Goal: Task Accomplishment & Management: Use online tool/utility

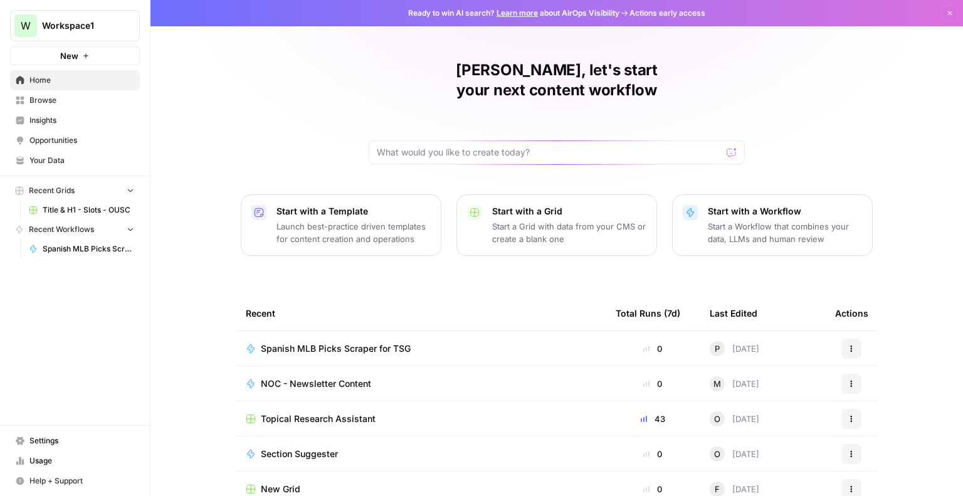
click at [369, 342] on span "Spanish MLB Picks Scraper for TSG" at bounding box center [336, 348] width 150 height 13
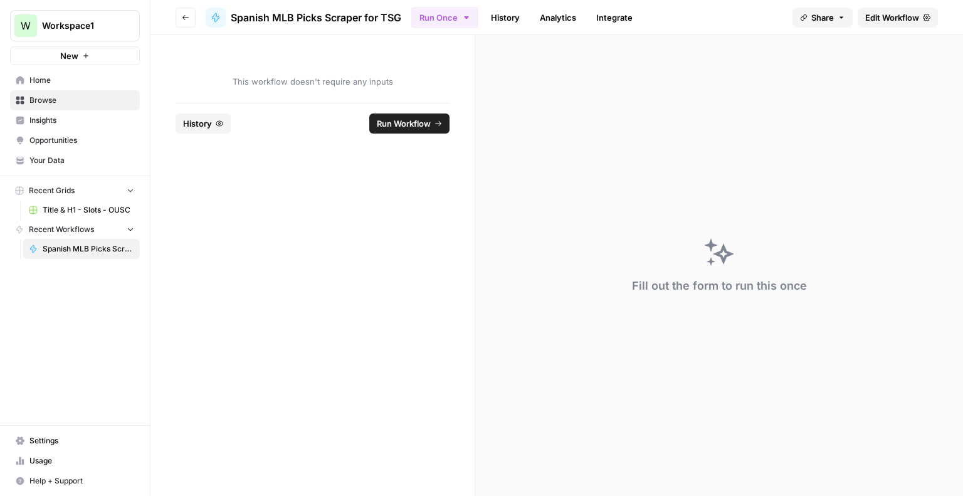
click at [875, 16] on span "Edit Workflow" at bounding box center [892, 17] width 54 height 13
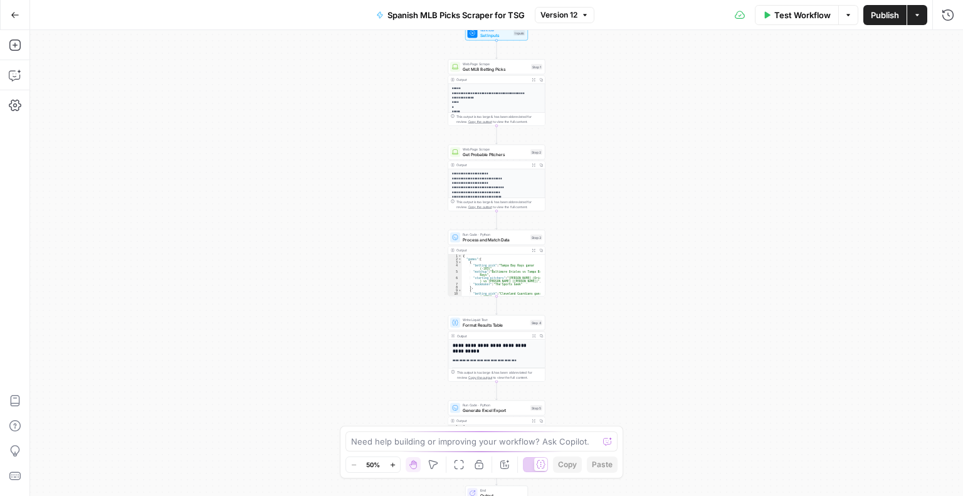
click at [788, 18] on span "Test Workflow" at bounding box center [802, 15] width 56 height 13
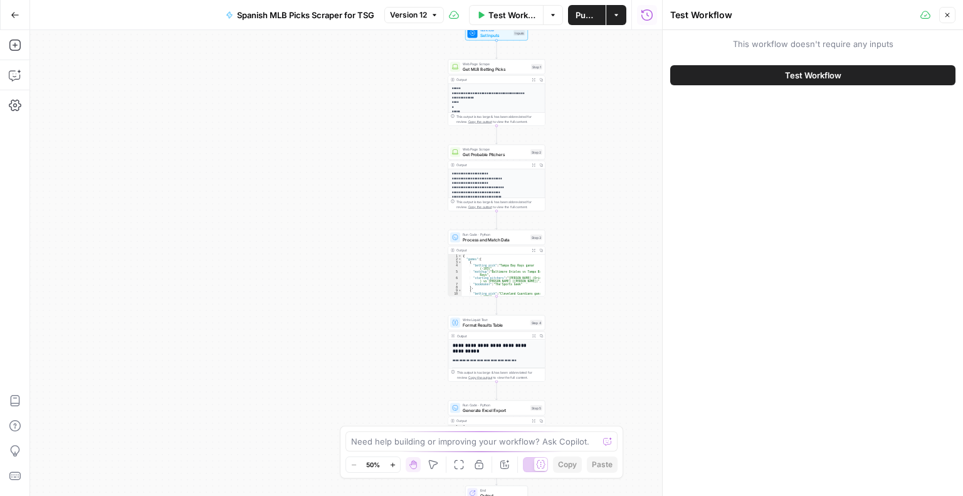
click at [784, 66] on button "Test Workflow" at bounding box center [812, 75] width 285 height 20
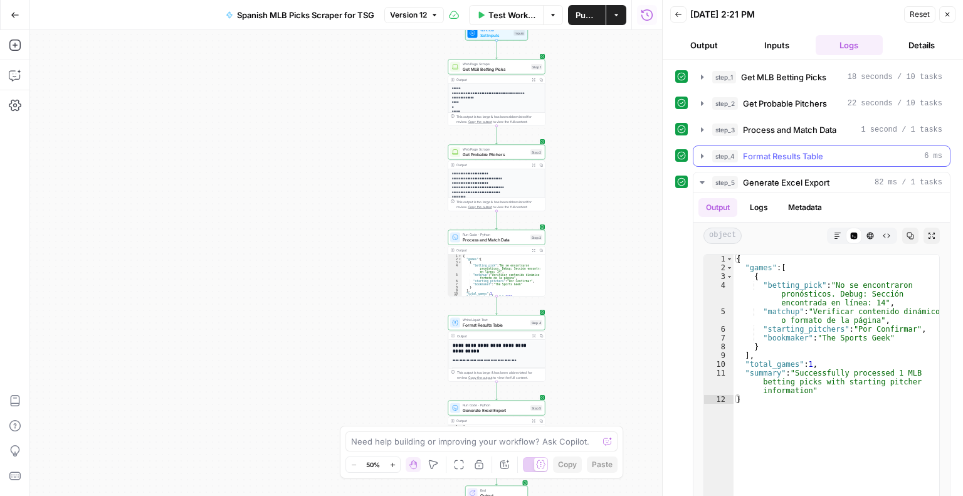
click at [786, 152] on span "Format Results Table" at bounding box center [783, 156] width 80 height 13
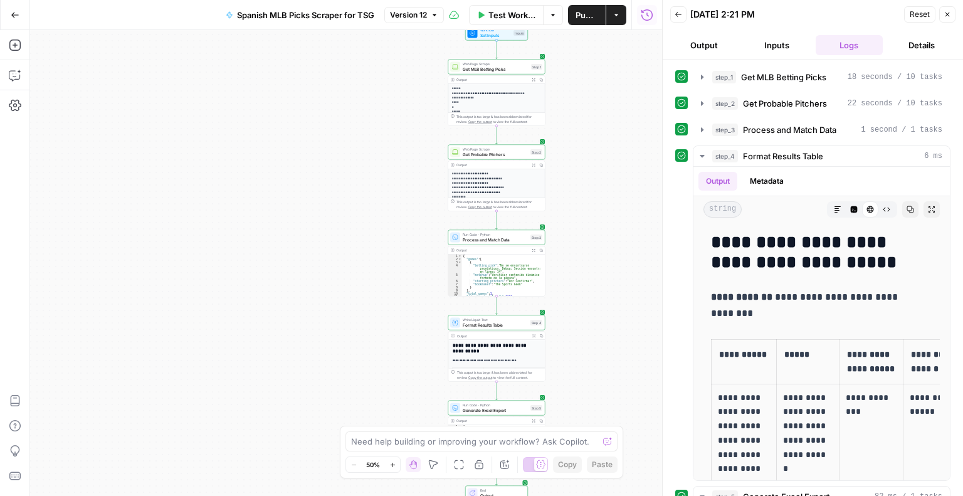
click at [509, 9] on span "Test Workflow" at bounding box center [511, 15] width 47 height 13
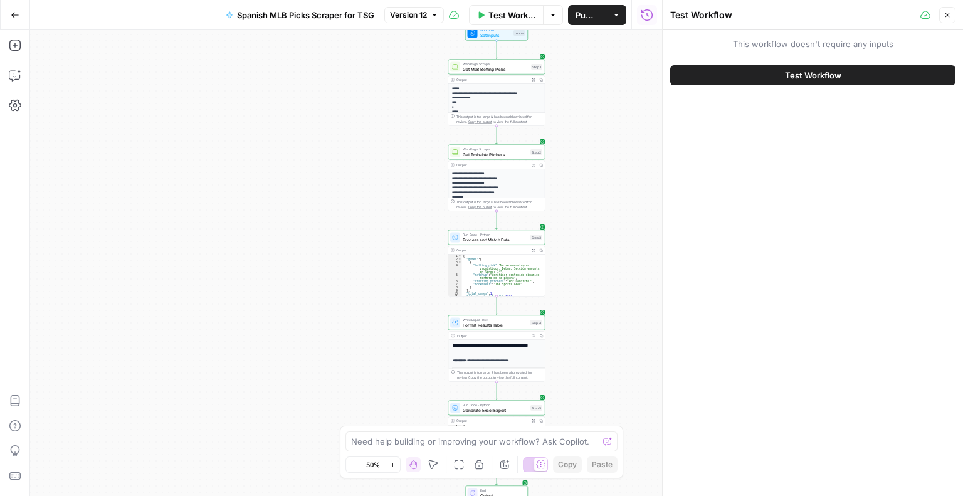
click at [863, 76] on button "Test Workflow" at bounding box center [812, 75] width 285 height 20
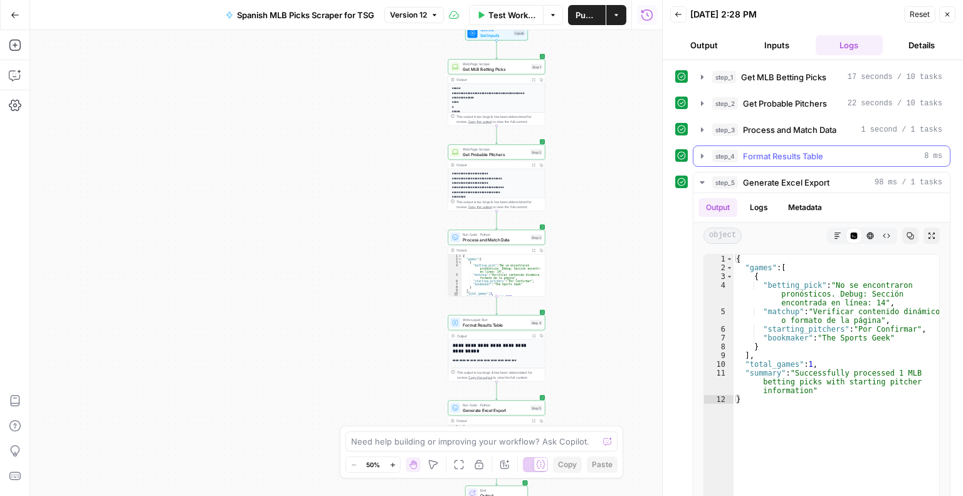
click at [757, 161] on span "Format Results Table" at bounding box center [783, 156] width 80 height 13
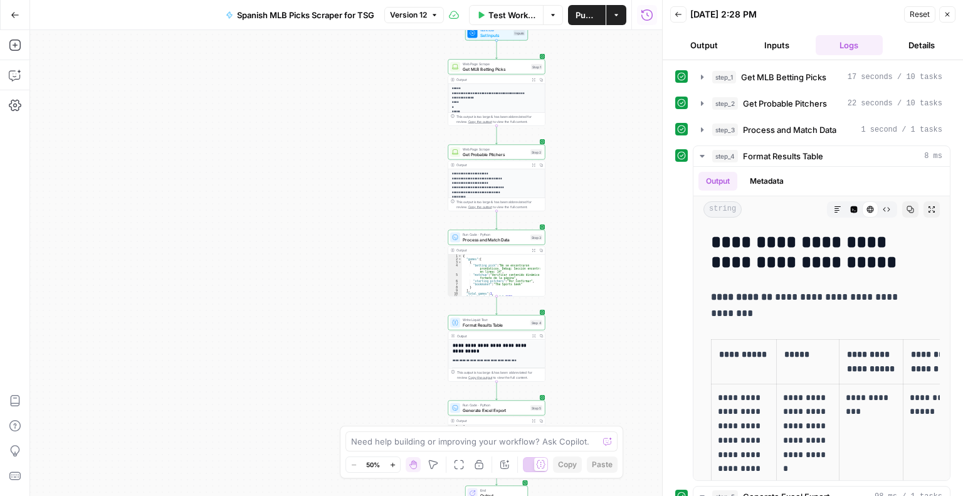
click at [522, 19] on span "Test Workflow" at bounding box center [511, 15] width 47 height 13
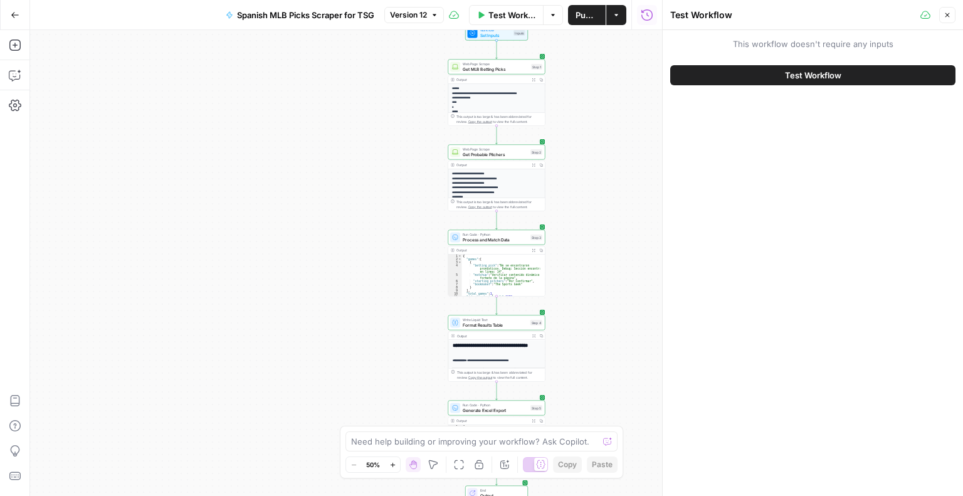
click at [763, 75] on button "Test Workflow" at bounding box center [812, 75] width 285 height 20
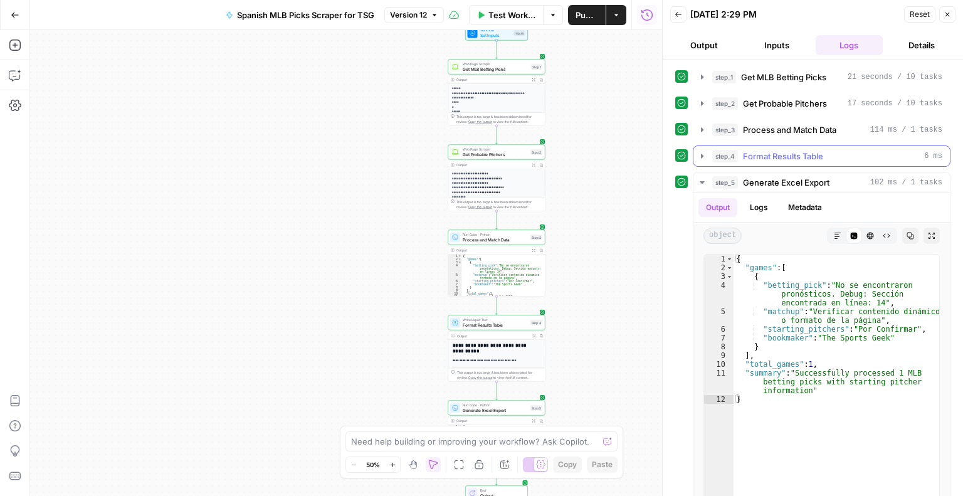
click at [782, 162] on button "step_4 Format Results Table 6 ms" at bounding box center [821, 156] width 256 height 20
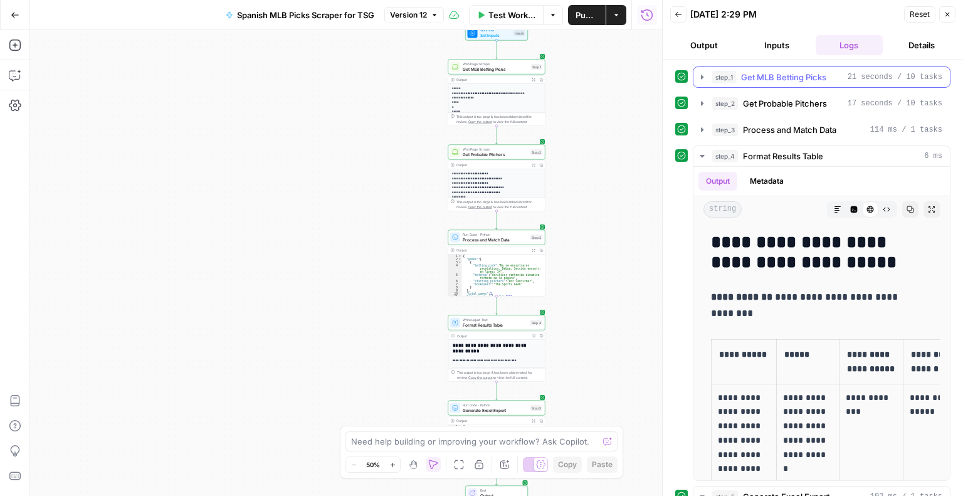
click at [763, 71] on span "Get MLB Betting Picks" at bounding box center [783, 77] width 85 height 13
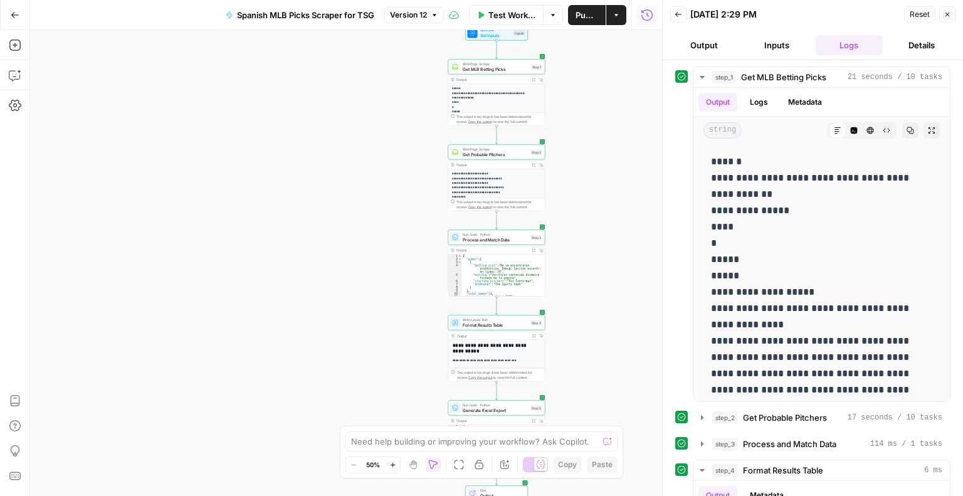
click at [705, 42] on button "Output" at bounding box center [704, 45] width 68 height 20
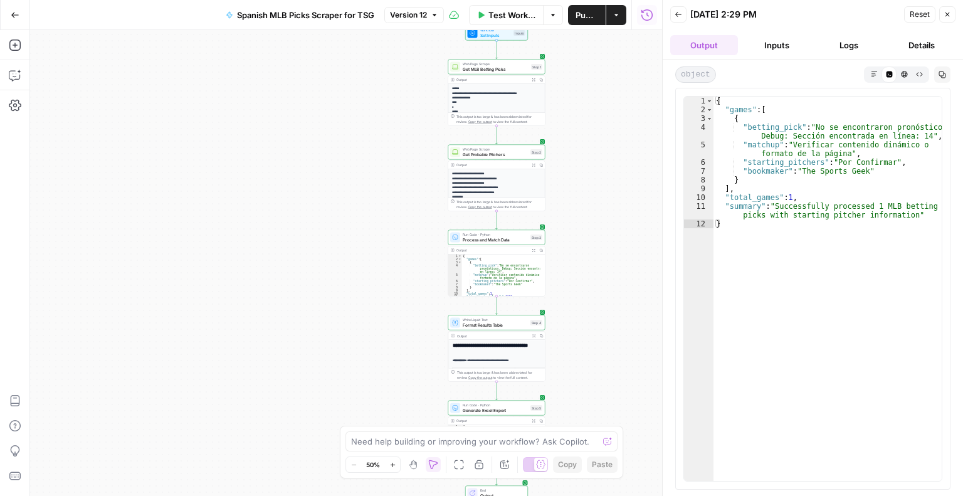
click at [779, 48] on button "Inputs" at bounding box center [777, 45] width 68 height 20
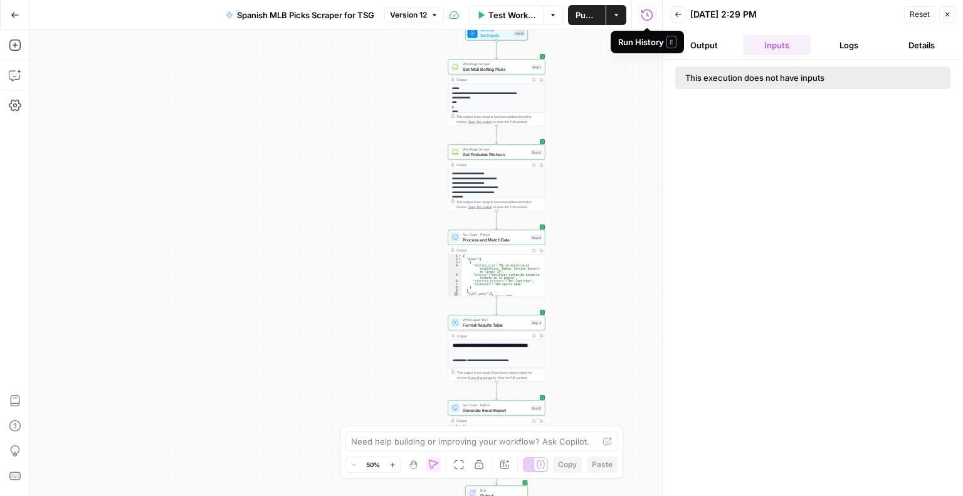
click at [511, 13] on span "Test Workflow" at bounding box center [511, 15] width 47 height 13
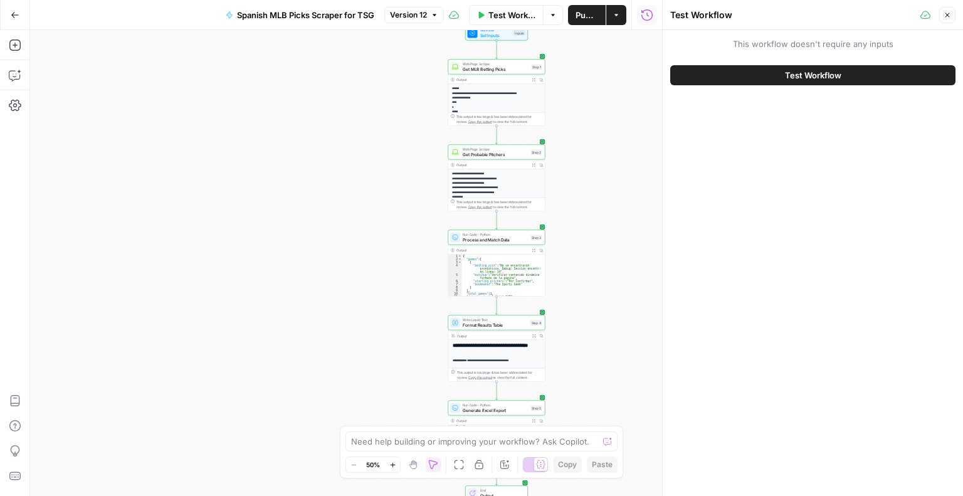
click at [808, 80] on span "Test Workflow" at bounding box center [813, 75] width 56 height 13
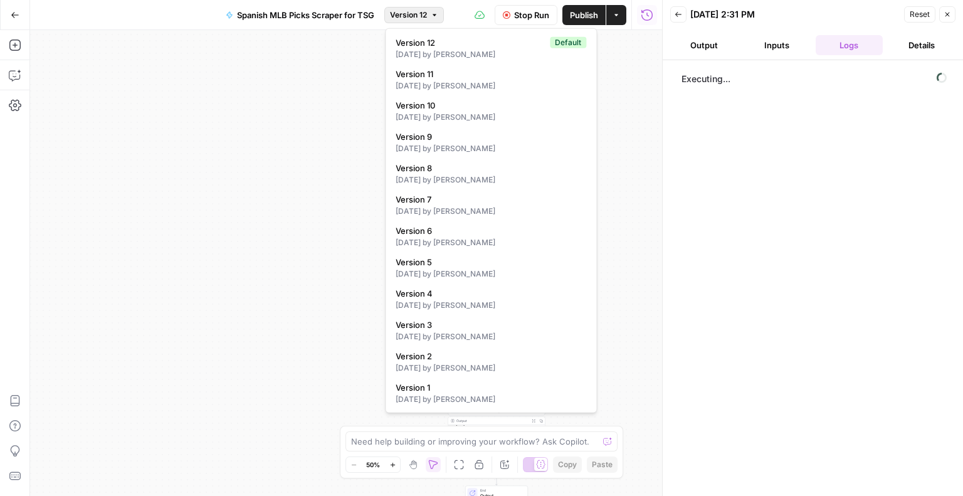
click at [433, 13] on icon "button" at bounding box center [435, 15] width 8 height 8
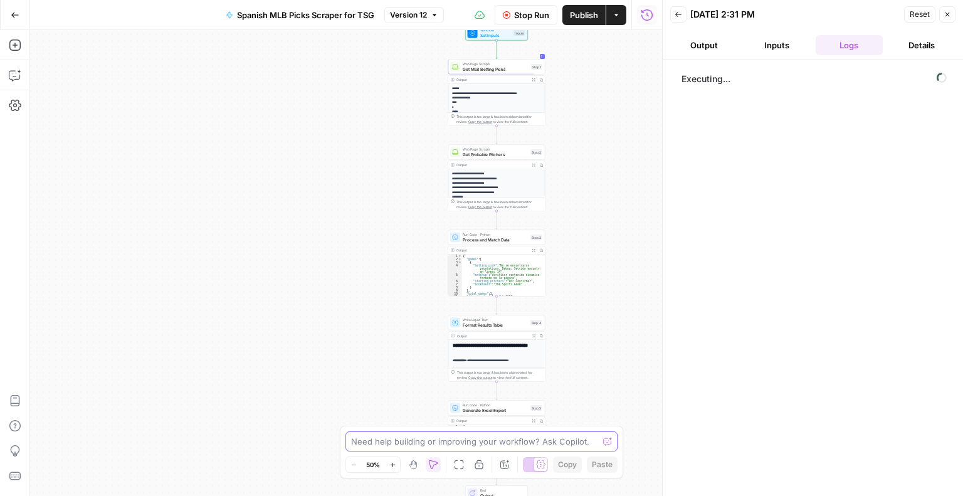
click at [374, 437] on textarea at bounding box center [474, 441] width 247 height 13
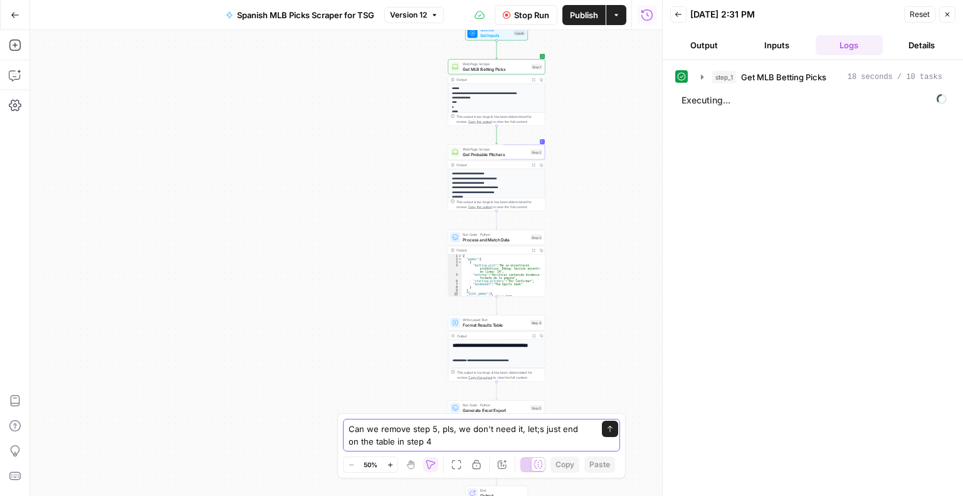
type textarea "Can we remove step 5, pls, we don't need it, let;s just end on the table in ste…"
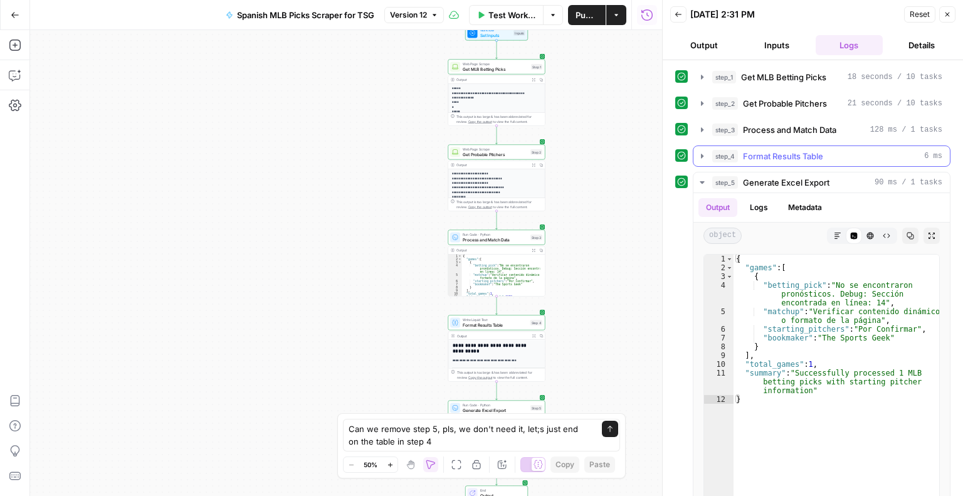
click at [792, 156] on span "Format Results Table" at bounding box center [783, 156] width 80 height 13
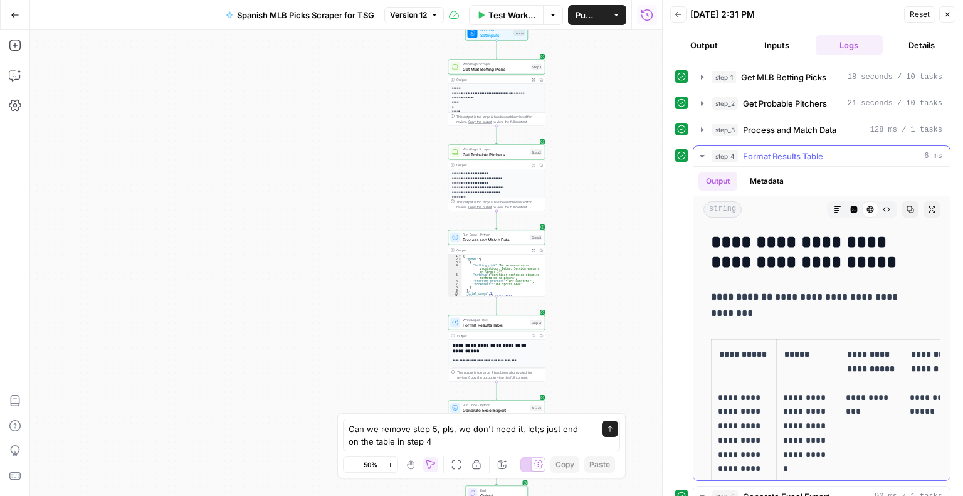
click at [792, 156] on span "Format Results Table" at bounding box center [783, 156] width 80 height 13
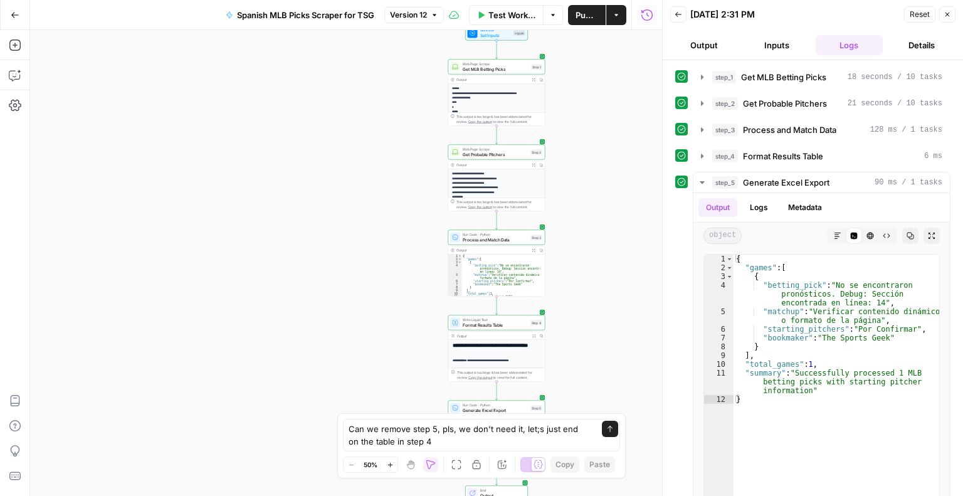
click at [436, 6] on div "Spanish MLB Picks Scraper for TSG Version 12" at bounding box center [331, 15] width 226 height 20
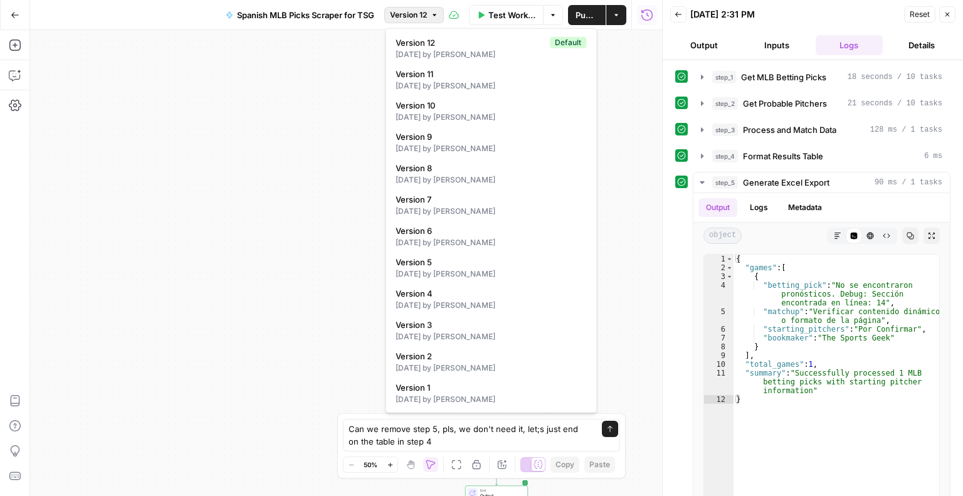
click at [436, 14] on icon "button" at bounding box center [435, 15] width 4 height 2
click at [436, 174] on div "[DATE] by [PERSON_NAME]" at bounding box center [491, 179] width 191 height 11
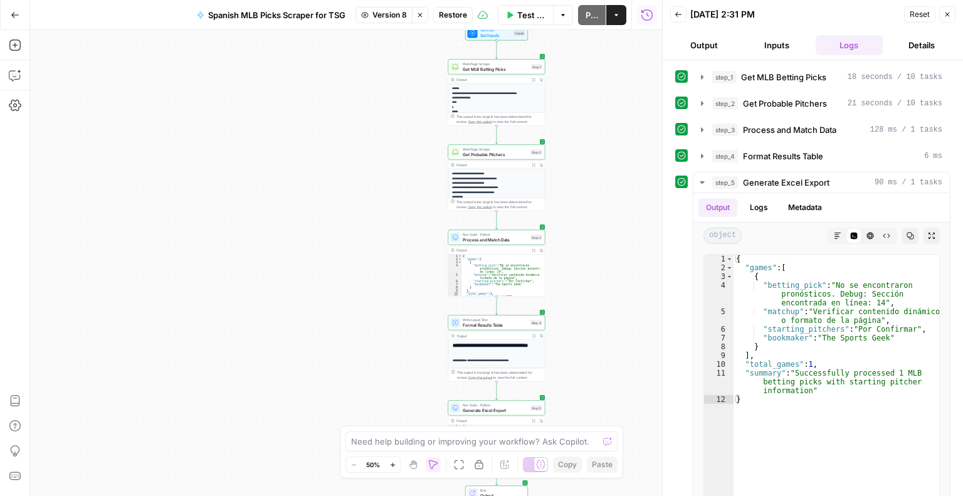
click at [519, 17] on span "Test Workflow" at bounding box center [531, 15] width 28 height 13
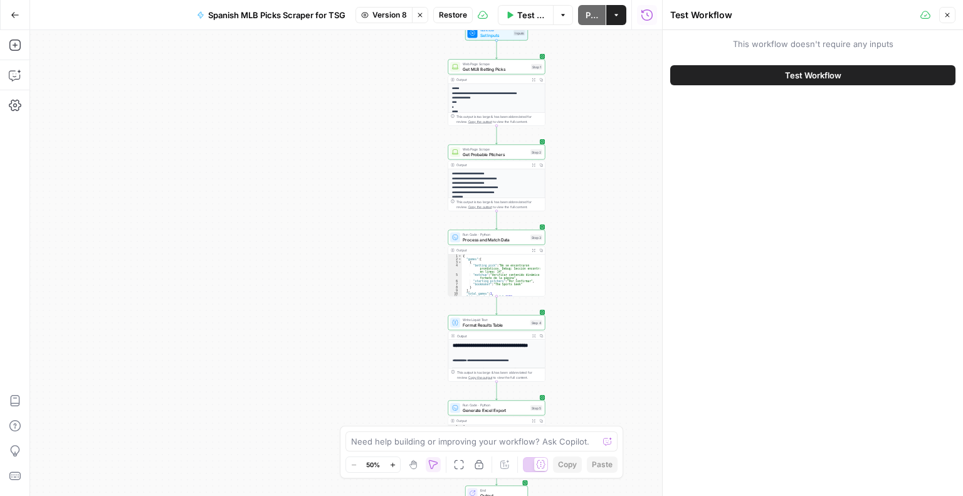
click at [775, 85] on button "Test Workflow" at bounding box center [812, 75] width 285 height 20
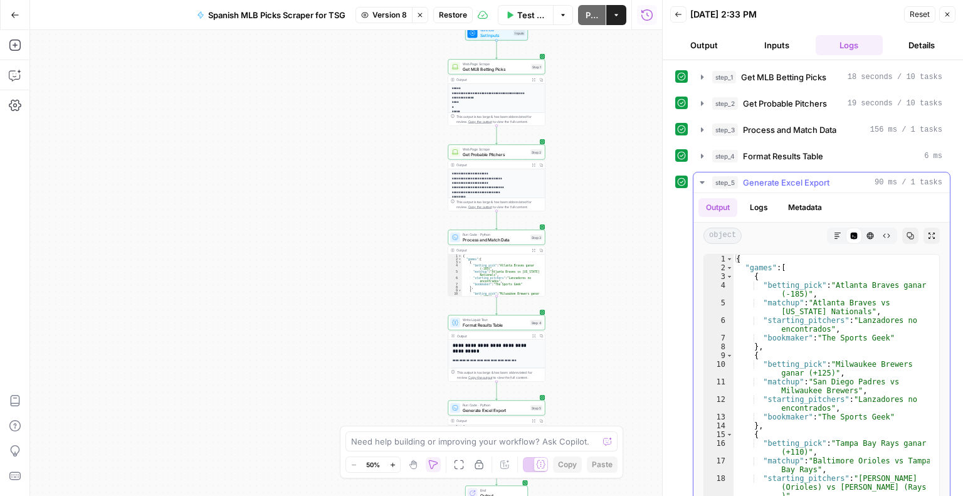
click at [794, 177] on span "Generate Excel Export" at bounding box center [786, 182] width 87 height 13
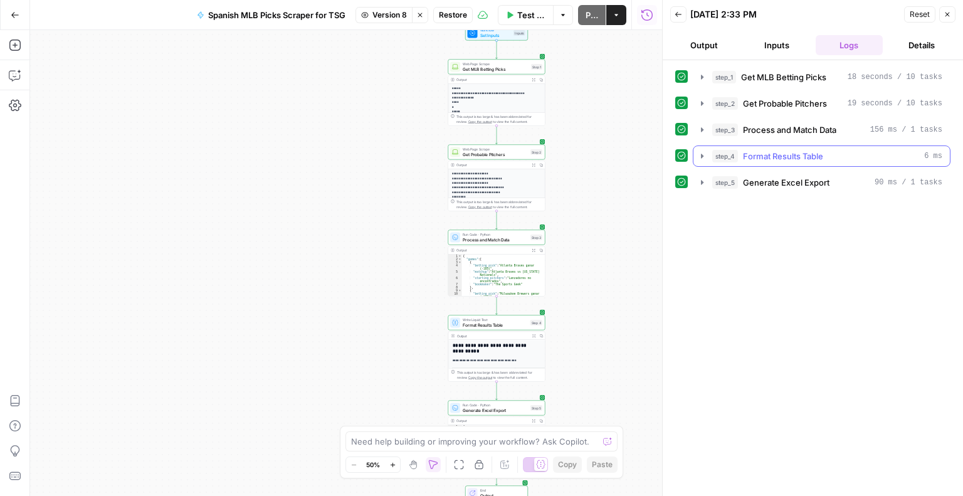
click at [785, 160] on span "Format Results Table" at bounding box center [783, 156] width 80 height 13
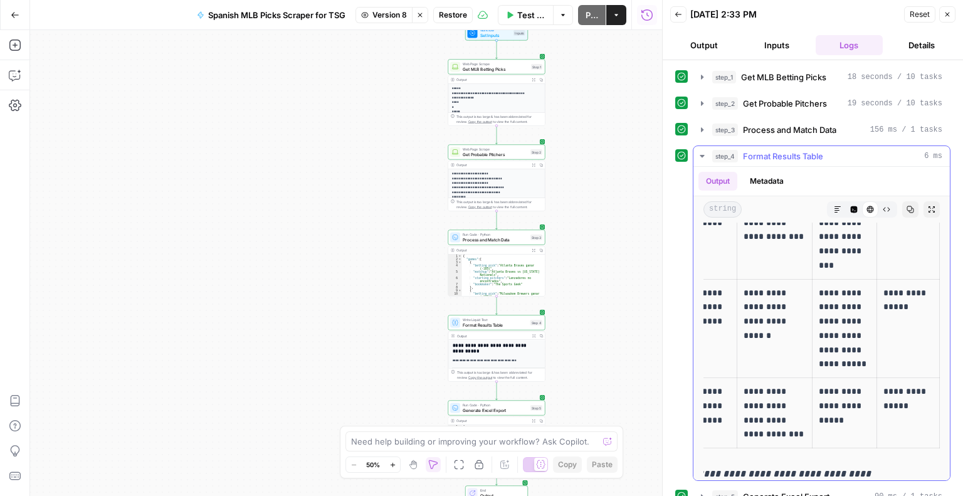
scroll to position [1204, 0]
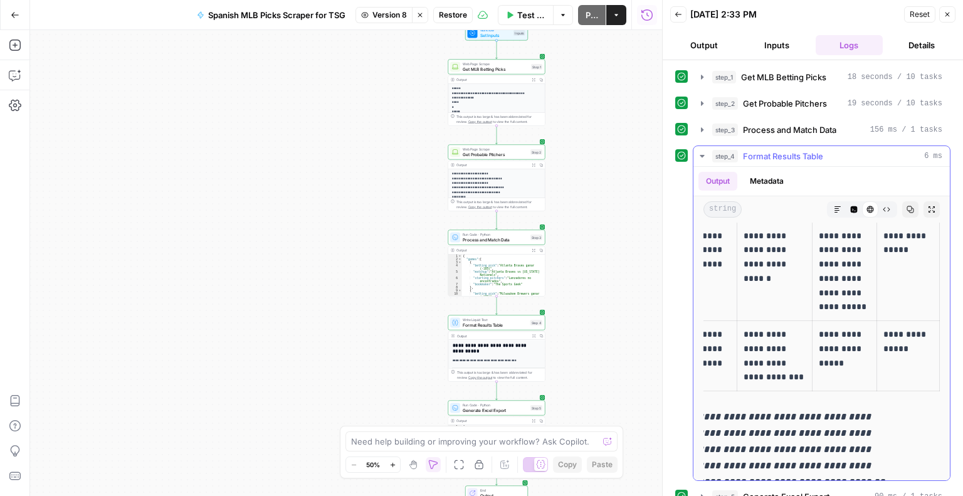
drag, startPoint x: 714, startPoint y: 323, endPoint x: 888, endPoint y: 384, distance: 184.0
copy tbody "**********"
